Goal: Obtain resource: Obtain resource

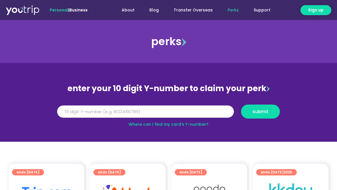
click at [158, 111] on input "Y Number" at bounding box center [145, 111] width 177 height 13
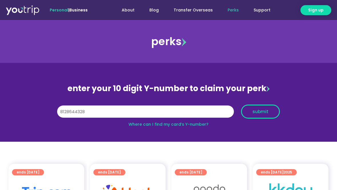
type input "8128644328"
click at [273, 117] on button "submit" at bounding box center [260, 111] width 39 height 14
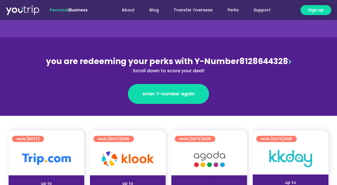
scroll to position [60, 0]
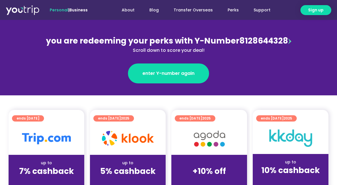
click at [62, 142] on img at bounding box center [46, 138] width 49 height 11
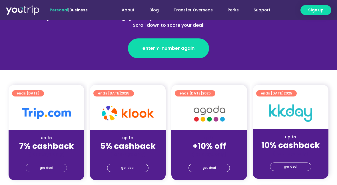
scroll to position [106, 0]
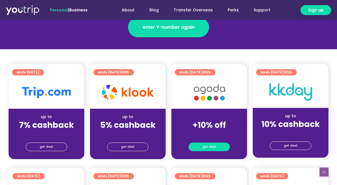
click at [212, 145] on span "get deal" at bounding box center [208, 147] width 13 height 8
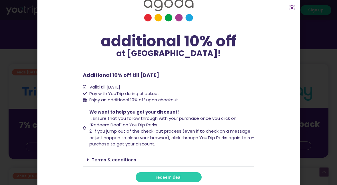
scroll to position [184, 0]
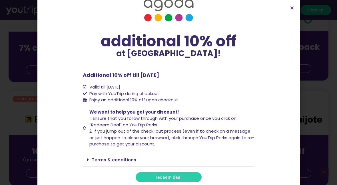
click at [167, 175] on span "redeem deal" at bounding box center [169, 177] width 26 height 4
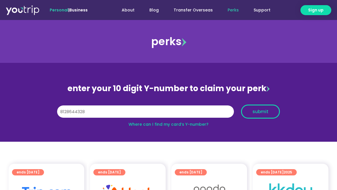
type input "8128644328"
click at [243, 114] on button "submit" at bounding box center [260, 111] width 39 height 14
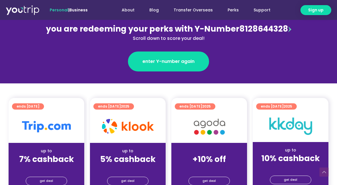
scroll to position [124, 0]
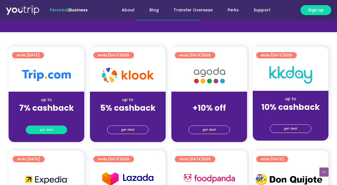
click at [43, 132] on span "get deal" at bounding box center [46, 130] width 13 height 8
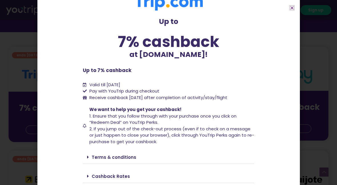
scroll to position [30, 0]
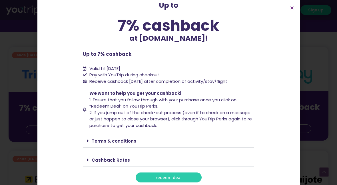
click at [171, 179] on link "redeem deal" at bounding box center [169, 178] width 66 height 10
